Goal: Task Accomplishment & Management: Manage account settings

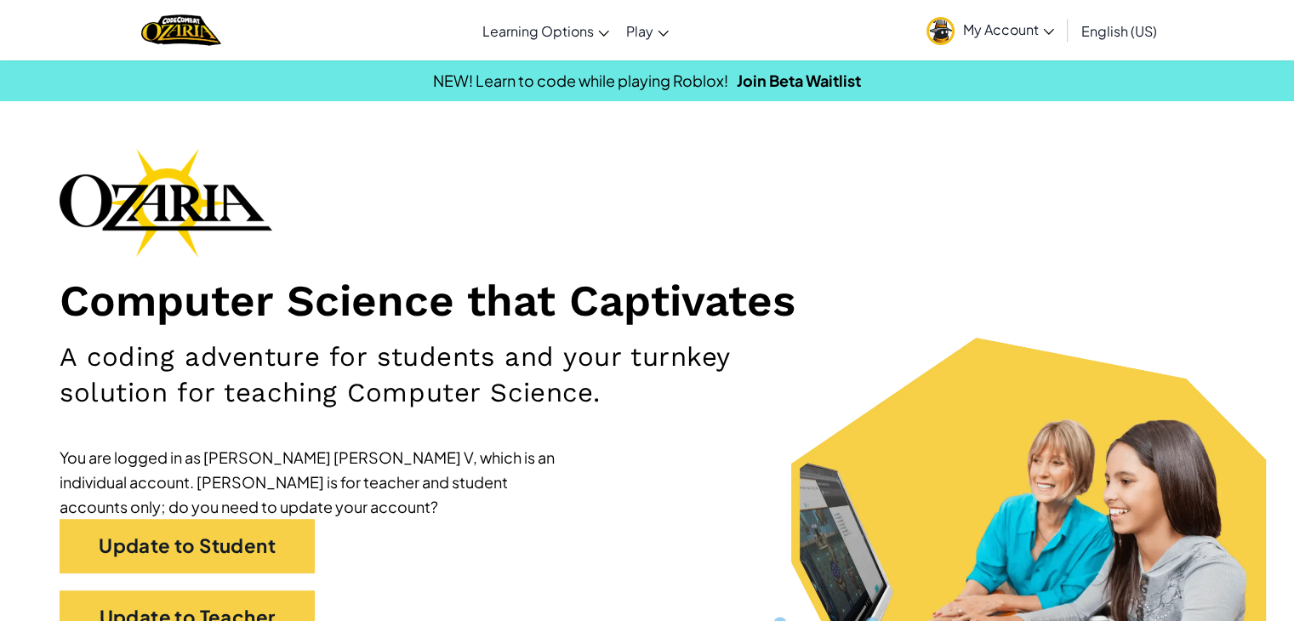
click at [965, 28] on span "My Account" at bounding box center [1008, 29] width 91 height 18
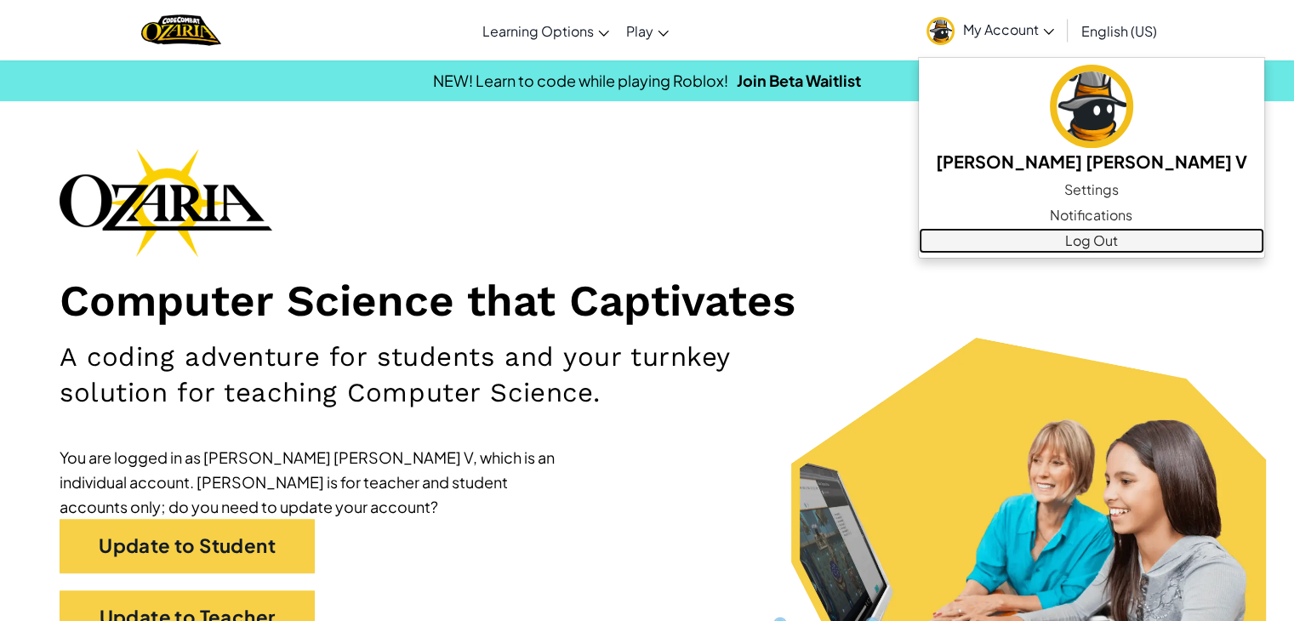
click at [1008, 249] on link "Log Out" at bounding box center [1091, 241] width 345 height 26
